Goal: Task Accomplishment & Management: Use online tool/utility

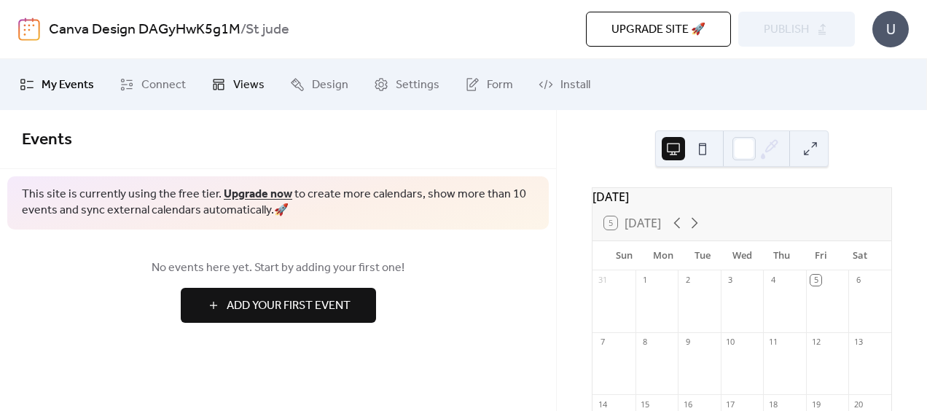
click at [240, 81] on span "Views" at bounding box center [248, 84] width 31 height 17
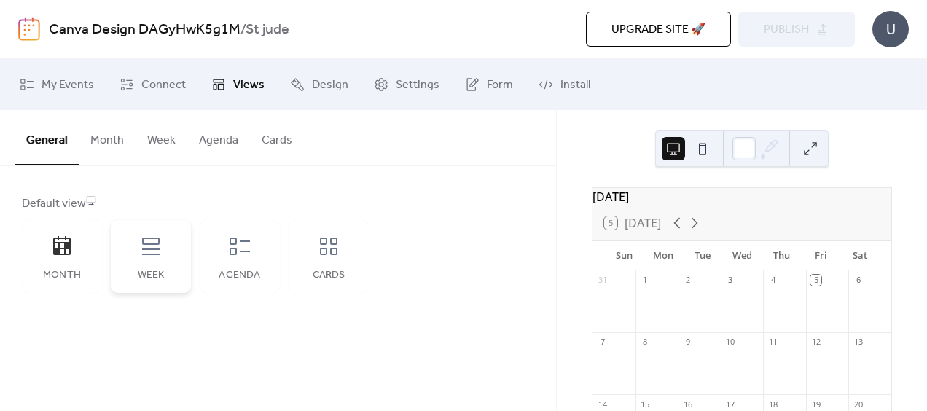
click at [146, 255] on icon at bounding box center [150, 246] width 23 height 23
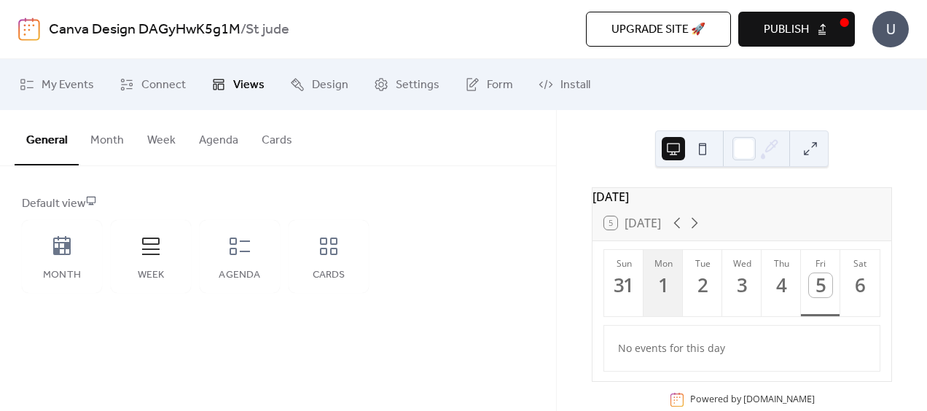
scroll to position [34, 0]
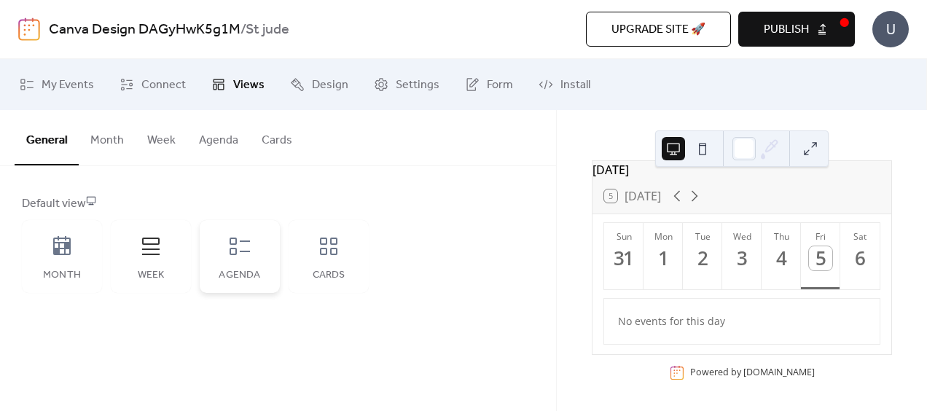
click at [232, 245] on icon at bounding box center [239, 246] width 23 height 23
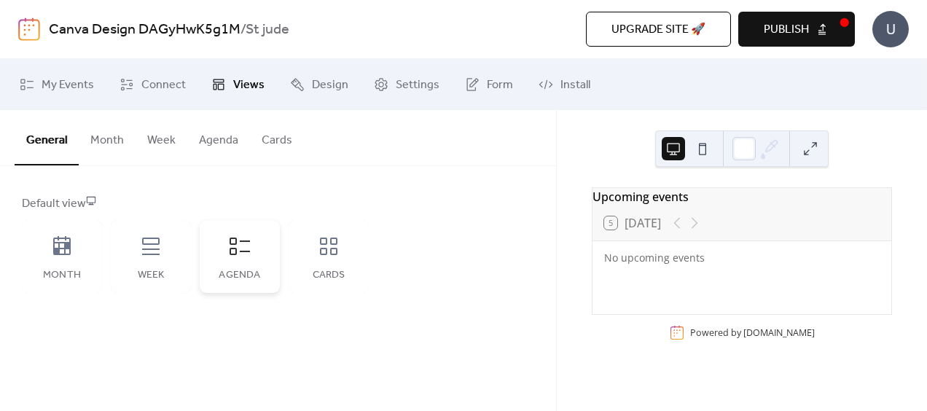
scroll to position [0, 0]
click at [159, 256] on icon at bounding box center [150, 246] width 23 height 23
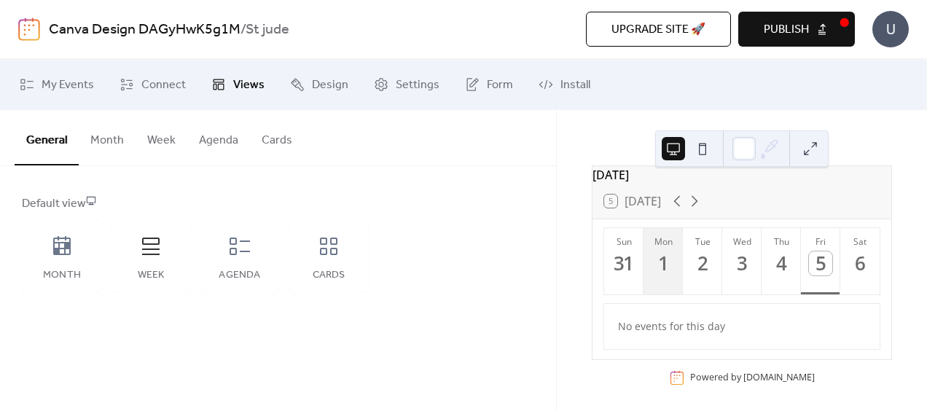
scroll to position [34, 0]
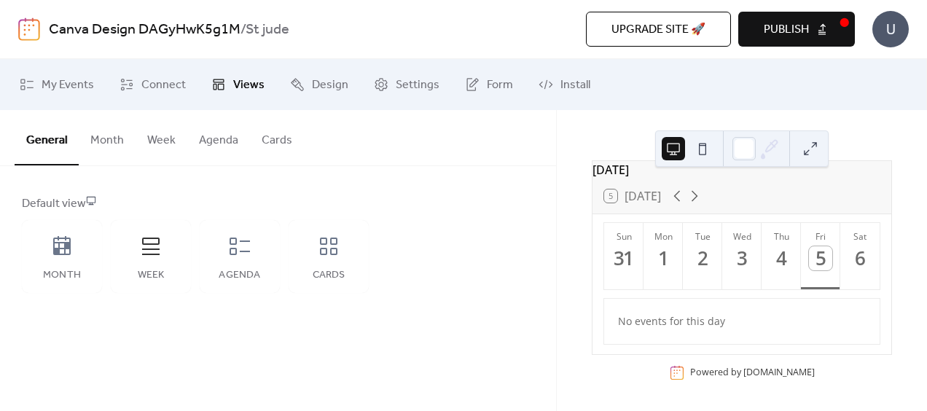
click at [166, 138] on button "Week" at bounding box center [162, 137] width 52 height 54
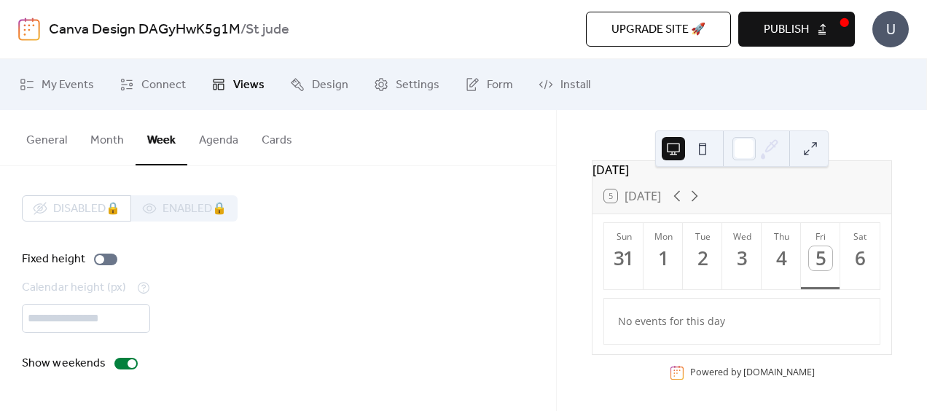
click at [796, 41] on button "Publish" at bounding box center [796, 29] width 117 height 35
